Goal: Check status

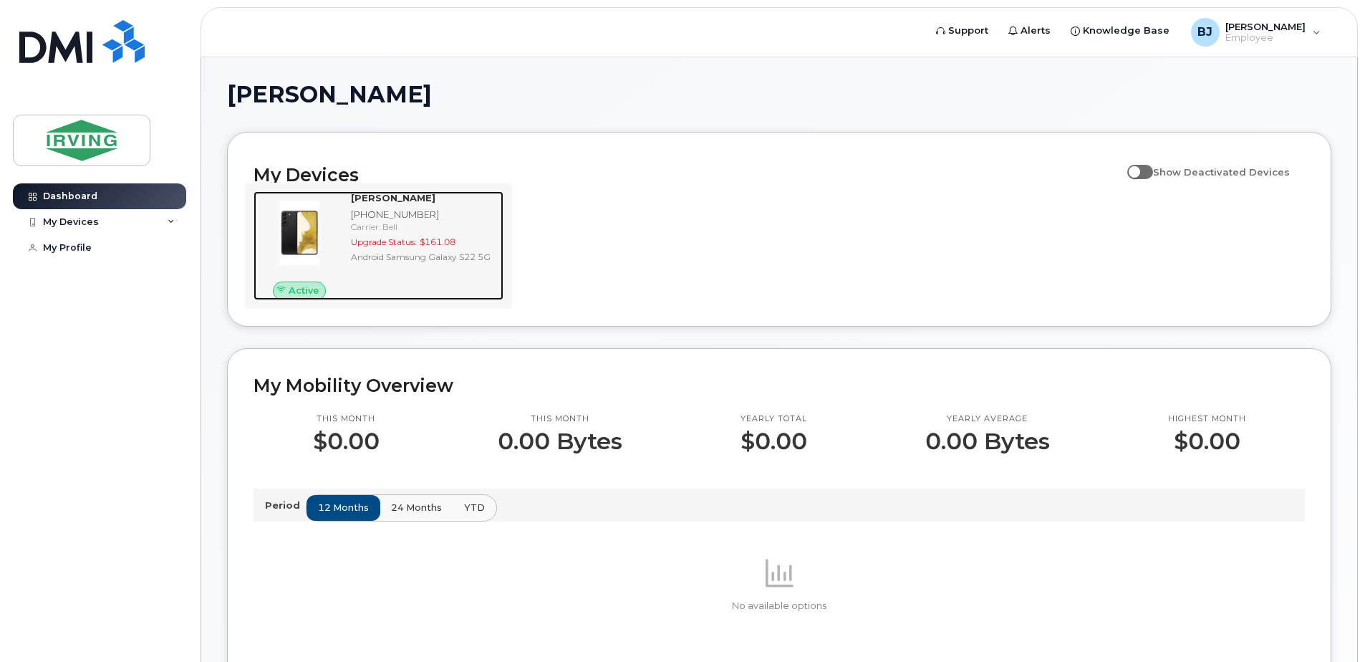
click at [417, 240] on span "Upgrade Status:" at bounding box center [384, 241] width 66 height 11
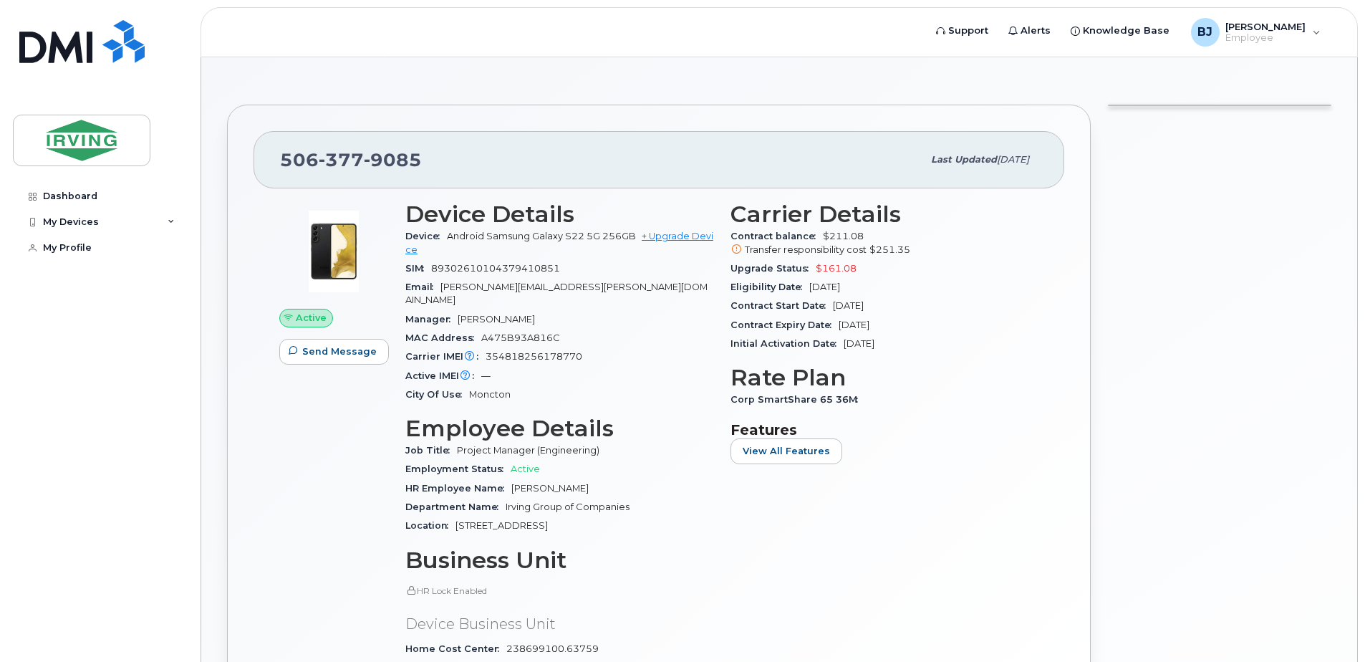
click at [813, 251] on span "Transfer responsibility cost" at bounding box center [806, 249] width 122 height 11
drag, startPoint x: 873, startPoint y: 286, endPoint x: 799, endPoint y: 289, distance: 73.8
click at [799, 289] on div "Eligibility Date Dec 05, 2025" at bounding box center [884, 287] width 308 height 19
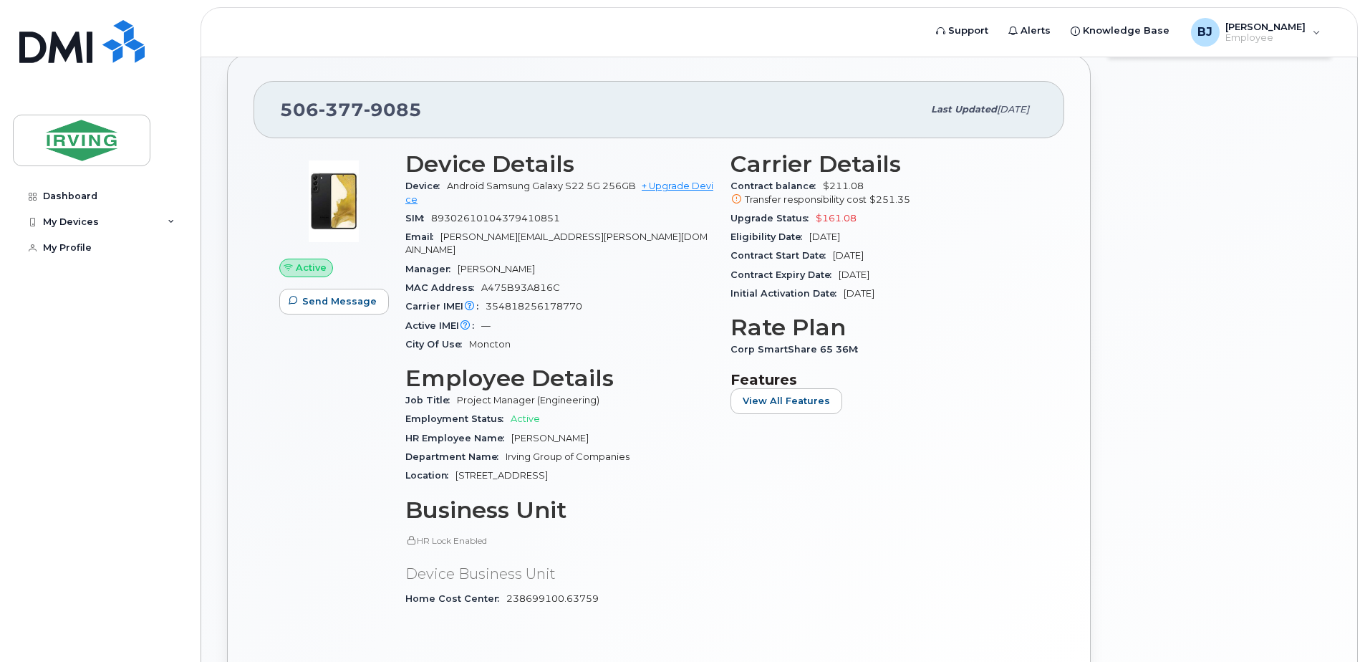
scroll to position [72, 0]
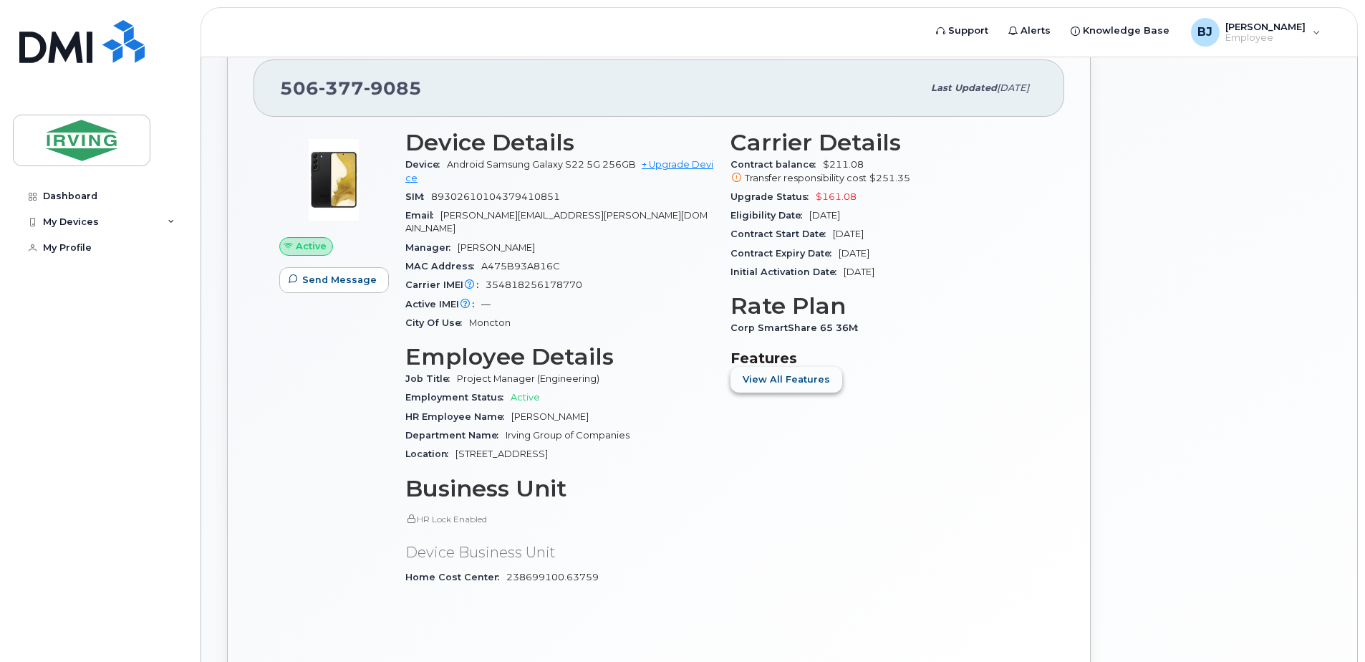
click at [819, 387] on button "View All Features" at bounding box center [786, 380] width 112 height 26
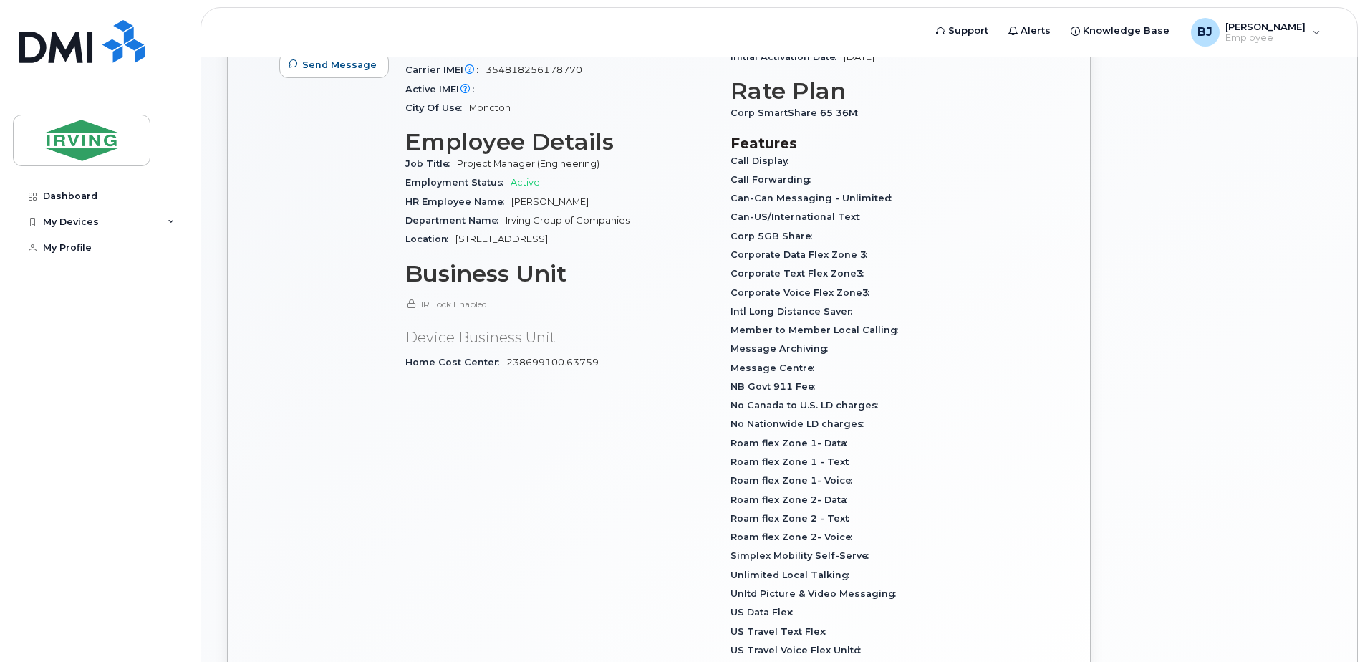
scroll to position [358, 0]
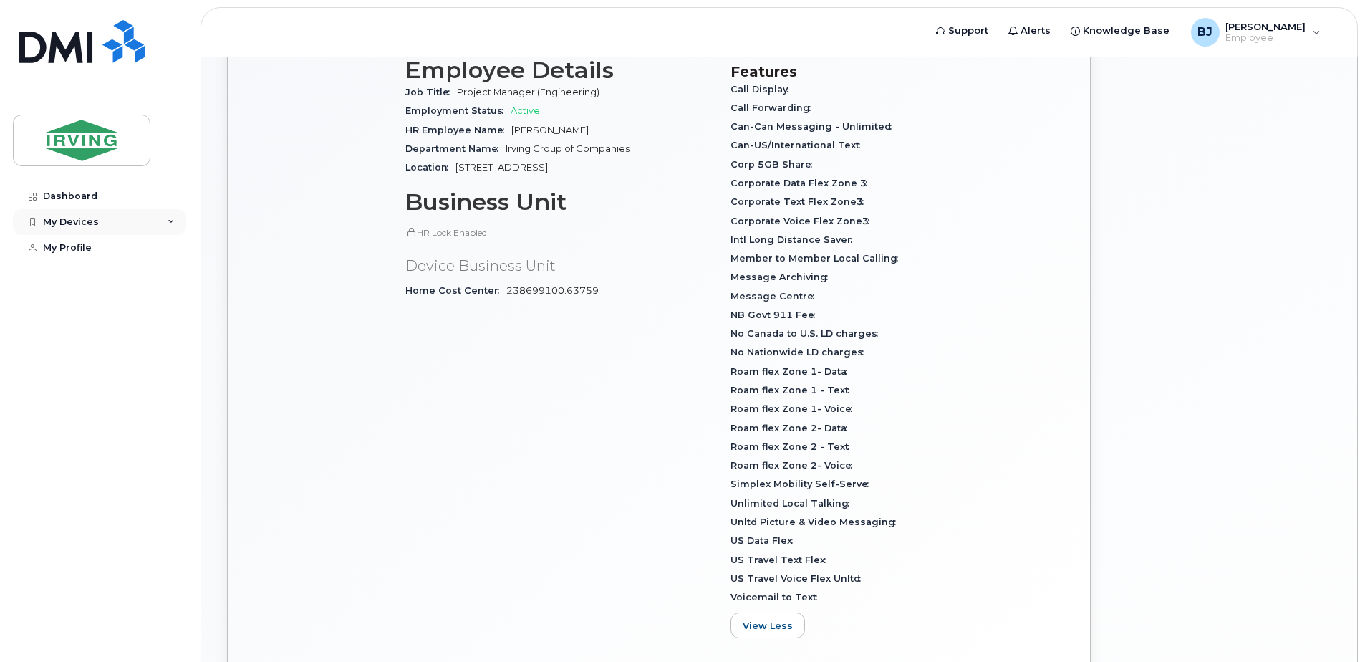
click at [122, 226] on div "My Devices" at bounding box center [99, 222] width 173 height 26
click at [77, 188] on link "Dashboard" at bounding box center [99, 196] width 173 height 26
